Goal: Task Accomplishment & Management: Complete application form

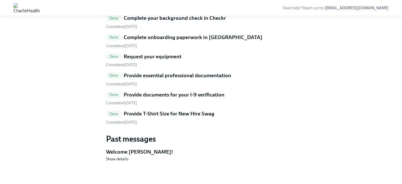
scroll to position [318, 0]
click at [200, 118] on h5 "Provide T-Shirt Size for New Hire Swag" at bounding box center [169, 113] width 91 height 7
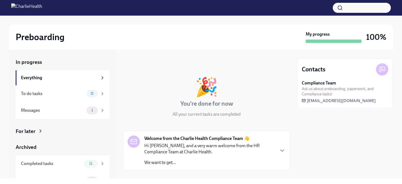
scroll to position [11, 0]
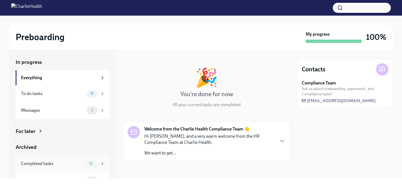
click at [94, 159] on div "Completed tasks 11" at bounding box center [63, 164] width 94 height 17
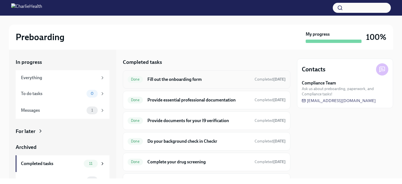
click at [159, 82] on h6 "Fill out the onboarding form" at bounding box center [198, 80] width 103 height 6
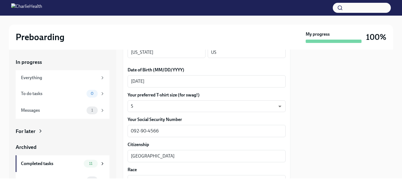
scroll to position [260, 0]
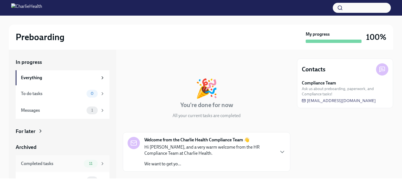
click at [93, 162] on span "11" at bounding box center [91, 164] width 10 height 4
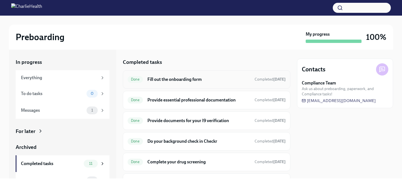
click at [171, 80] on h6 "Fill out the onboarding form" at bounding box center [198, 80] width 103 height 6
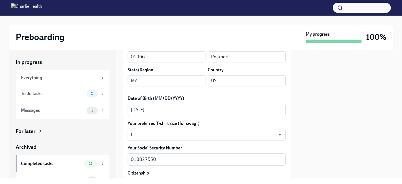
scroll to position [236, 0]
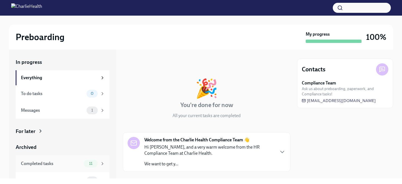
click at [95, 162] on span "11" at bounding box center [91, 164] width 10 height 4
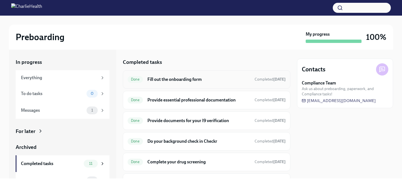
click at [154, 81] on h6 "Fill out the onboarding form" at bounding box center [198, 80] width 103 height 6
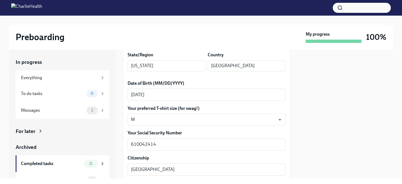
scroll to position [247, 0]
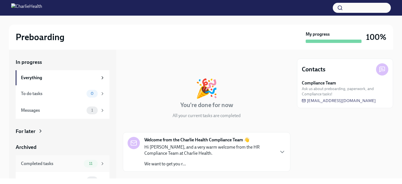
click at [96, 166] on div "11" at bounding box center [91, 164] width 14 height 8
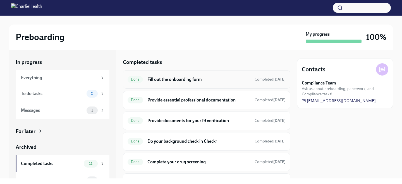
click at [161, 82] on h6 "Fill out the onboarding form" at bounding box center [198, 80] width 103 height 6
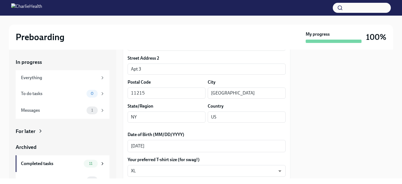
scroll to position [209, 0]
